Goal: Task Accomplishment & Management: Use online tool/utility

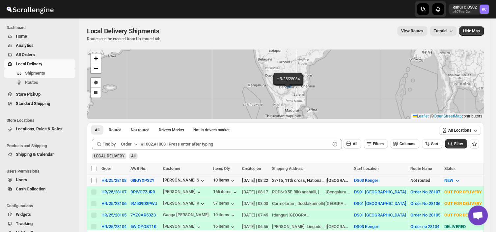
click at [93, 180] on input "Select shipment" at bounding box center [93, 180] width 5 height 5
checkbox input "true"
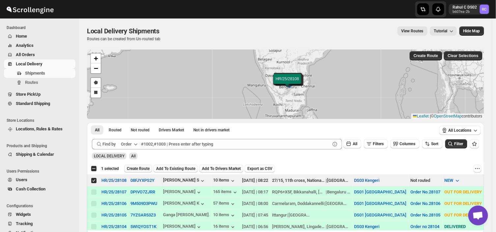
click at [138, 167] on span "Create Route" at bounding box center [138, 168] width 23 height 5
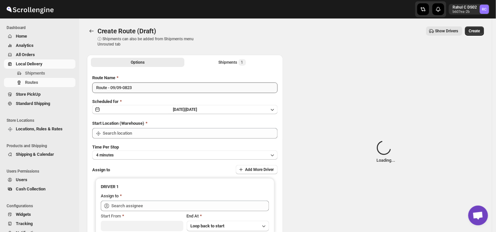
type input "DS03 Kengeri"
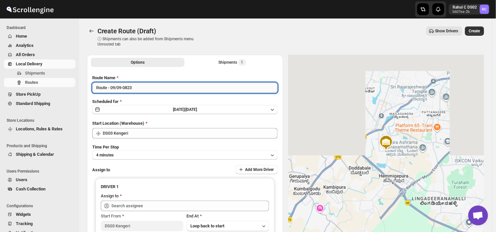
click at [137, 90] on input "Route - 09/09-0823" at bounding box center [185, 87] width 186 height 11
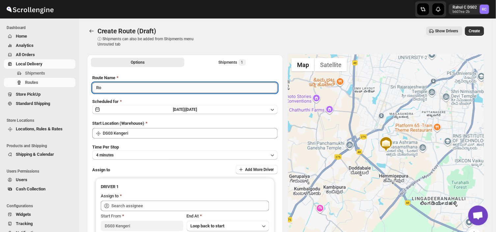
type input "R"
type input "Order no 28108"
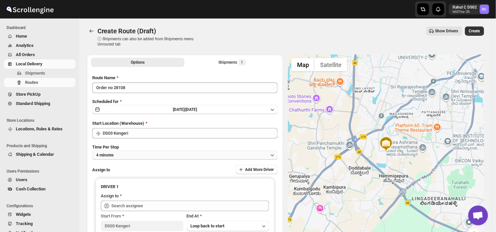
click at [122, 157] on button "4 minutes" at bounding box center [185, 154] width 186 height 9
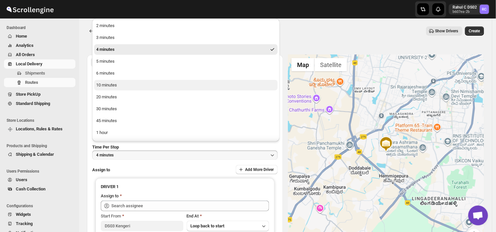
click at [118, 85] on button "10 minutes" at bounding box center [186, 85] width 184 height 11
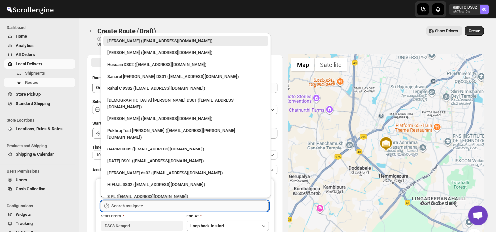
click at [153, 206] on input "text" at bounding box center [190, 205] width 158 height 11
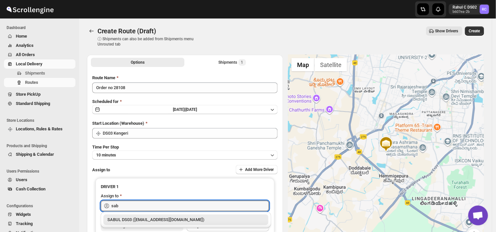
click at [137, 219] on div "SABUL DS03 ([EMAIL_ADDRESS][DOMAIN_NAME])" at bounding box center [185, 219] width 157 height 7
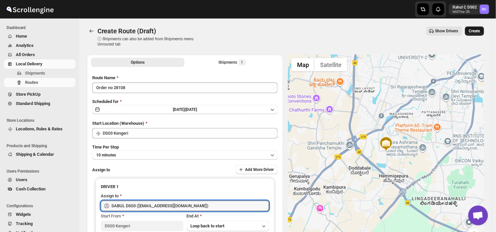
type input "SABUL DS03 ([EMAIL_ADDRESS][DOMAIN_NAME])"
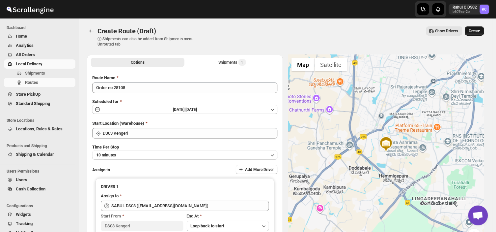
click at [480, 33] on span "Create" at bounding box center [474, 30] width 11 height 5
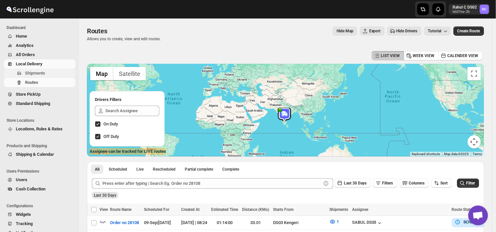
click at [45, 73] on span "Shipments" at bounding box center [49, 73] width 49 height 7
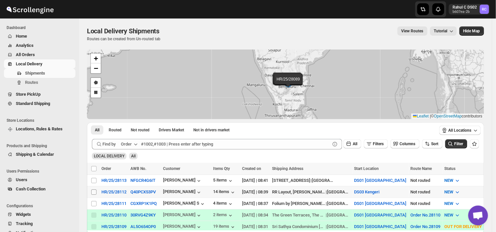
click at [94, 191] on input "Select shipment" at bounding box center [93, 191] width 5 height 5
checkbox input "true"
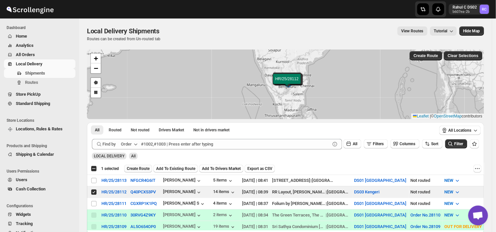
click at [140, 166] on span "Create Route" at bounding box center [138, 168] width 23 height 5
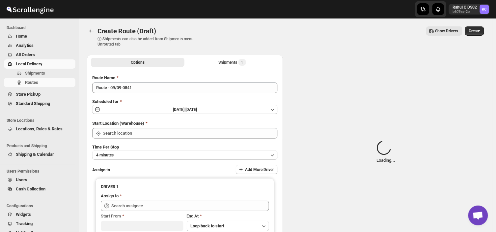
type input "DS03 Kengeri"
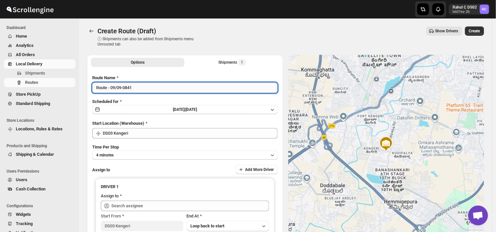
click at [136, 88] on input "Route - 09/09-0841" at bounding box center [185, 87] width 186 height 11
type input "R"
type input "Order no 28112"
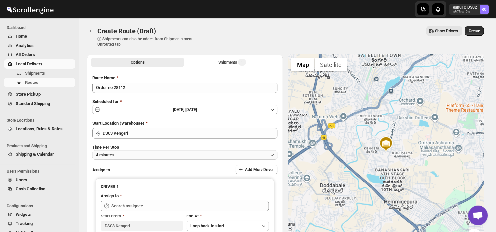
click at [137, 152] on button "4 minutes" at bounding box center [185, 154] width 186 height 9
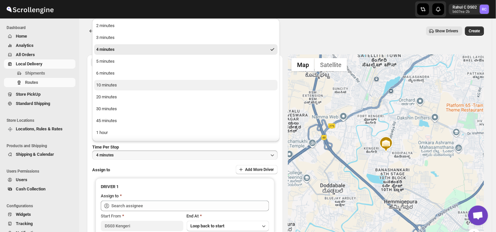
click at [106, 84] on div "10 minutes" at bounding box center [106, 85] width 21 height 7
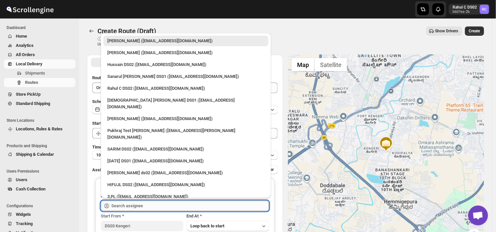
click at [145, 205] on input "text" at bounding box center [190, 205] width 158 height 11
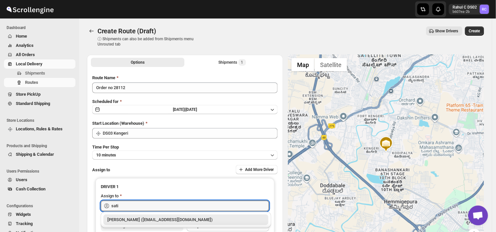
click at [147, 219] on div "[PERSON_NAME] ([EMAIL_ADDRESS][DOMAIN_NAME])" at bounding box center [185, 219] width 157 height 7
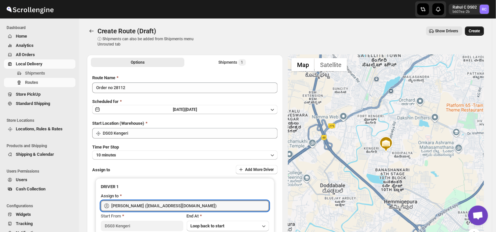
type input "[PERSON_NAME] ([EMAIL_ADDRESS][DOMAIN_NAME])"
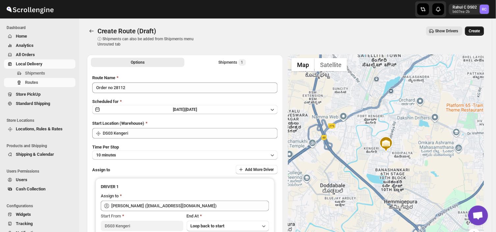
click at [481, 31] on span "Create" at bounding box center [474, 30] width 11 height 5
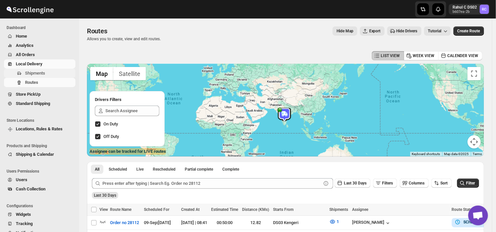
click at [46, 71] on span "Shipments" at bounding box center [49, 73] width 49 height 7
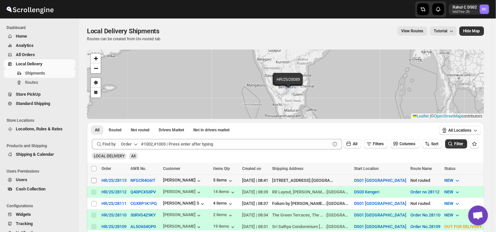
click at [94, 181] on input "Select shipment" at bounding box center [93, 180] width 5 height 5
checkbox input "true"
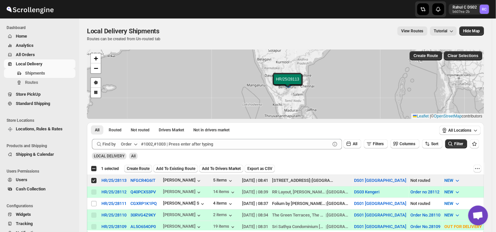
click at [140, 169] on span "Create Route" at bounding box center [138, 168] width 23 height 5
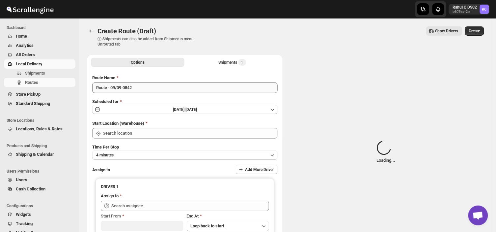
type input "DS01 [GEOGRAPHIC_DATA]"
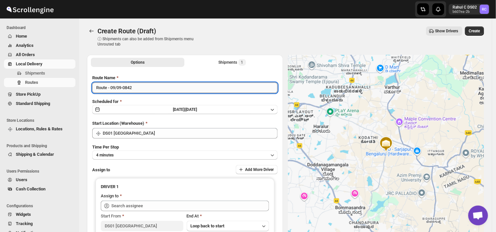
click at [136, 87] on input "Route - 09/09-0842" at bounding box center [185, 87] width 186 height 11
type input "R"
type input "Order no 28113"
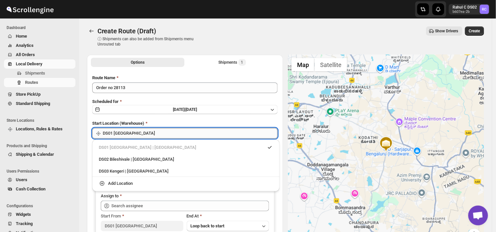
click at [172, 133] on input "DS01 [GEOGRAPHIC_DATA]" at bounding box center [190, 133] width 175 height 11
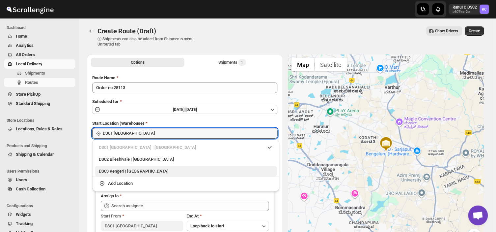
click at [133, 170] on div "DS03 Kengeri | [GEOGRAPHIC_DATA]" at bounding box center [186, 171] width 174 height 7
type input "DS03 Kengeri"
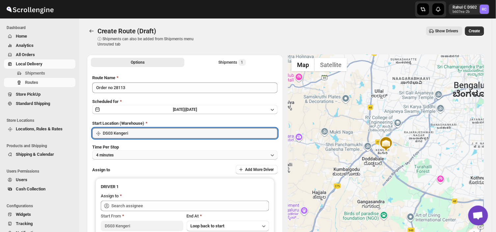
click at [126, 154] on button "4 minutes" at bounding box center [185, 154] width 186 height 9
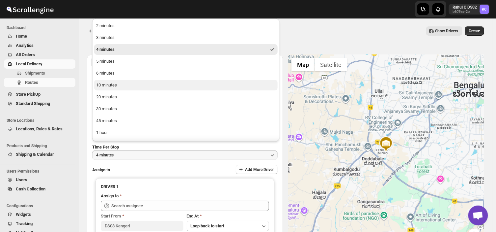
click at [114, 85] on div "10 minutes" at bounding box center [106, 85] width 21 height 7
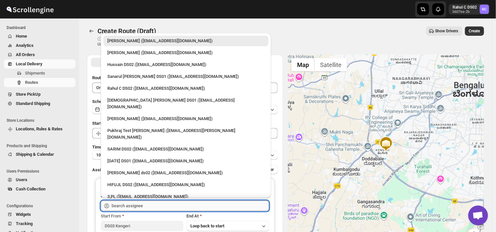
click at [156, 206] on input "text" at bounding box center [190, 205] width 158 height 11
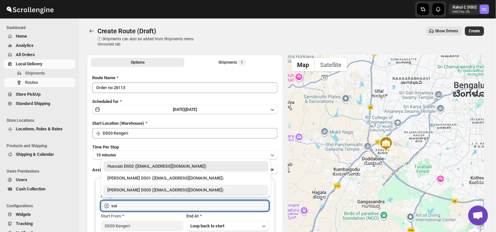
click at [122, 189] on div "[PERSON_NAME] DS03 ([EMAIL_ADDRESS][DOMAIN_NAME])" at bounding box center [185, 190] width 157 height 7
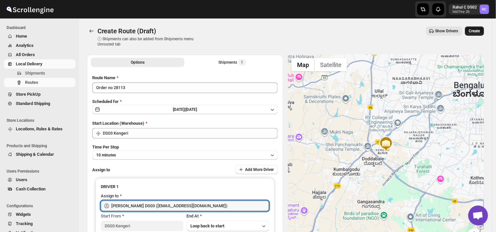
type input "[PERSON_NAME] DS03 ([EMAIL_ADDRESS][DOMAIN_NAME])"
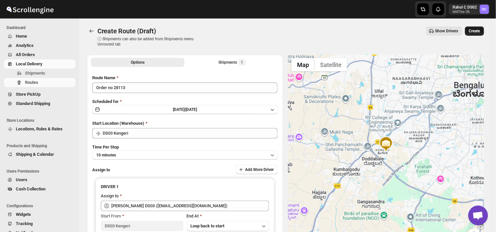
click at [477, 30] on span "Create" at bounding box center [474, 30] width 11 height 5
